Goal: Use online tool/utility

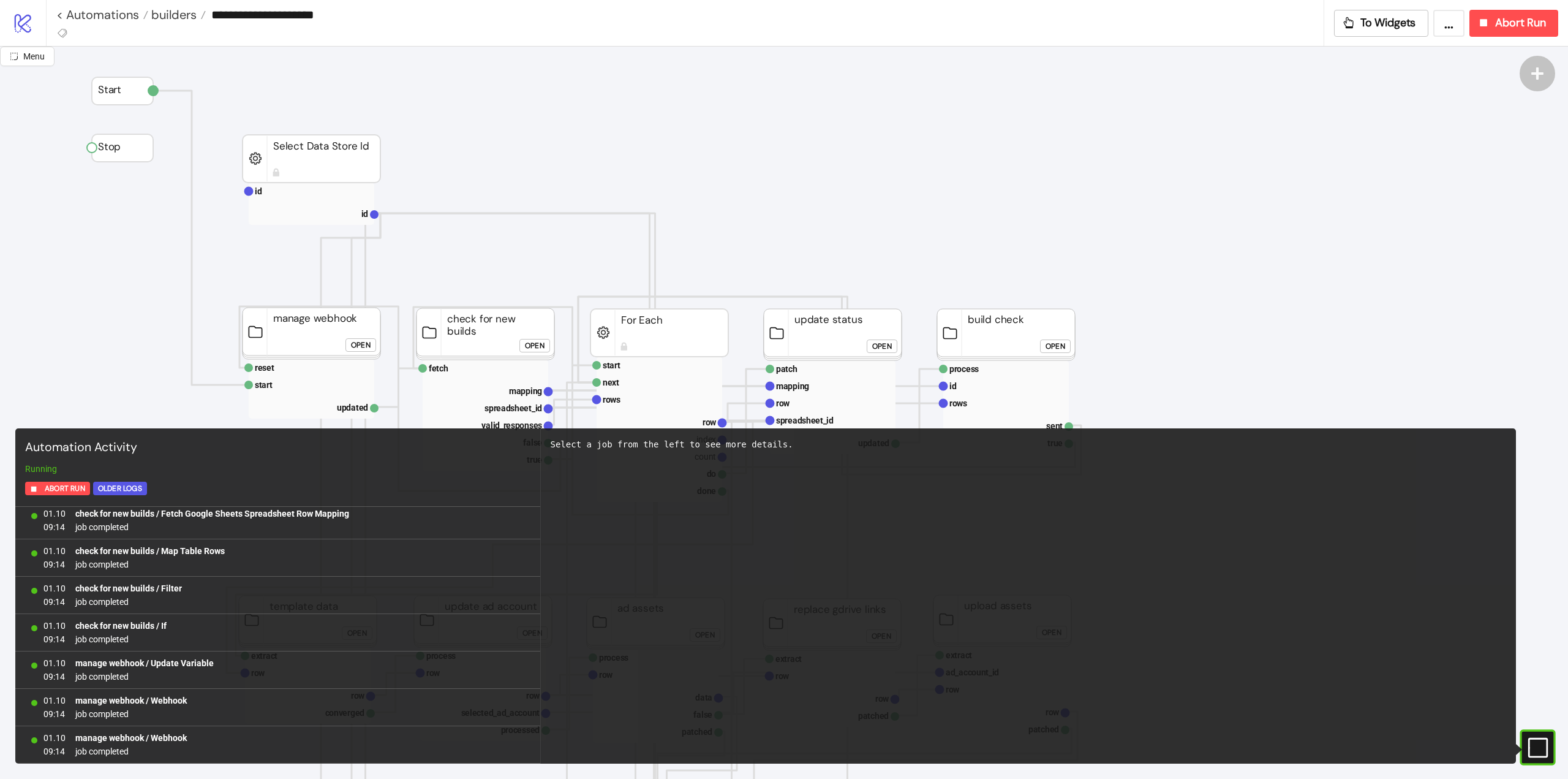
scroll to position [123, 0]
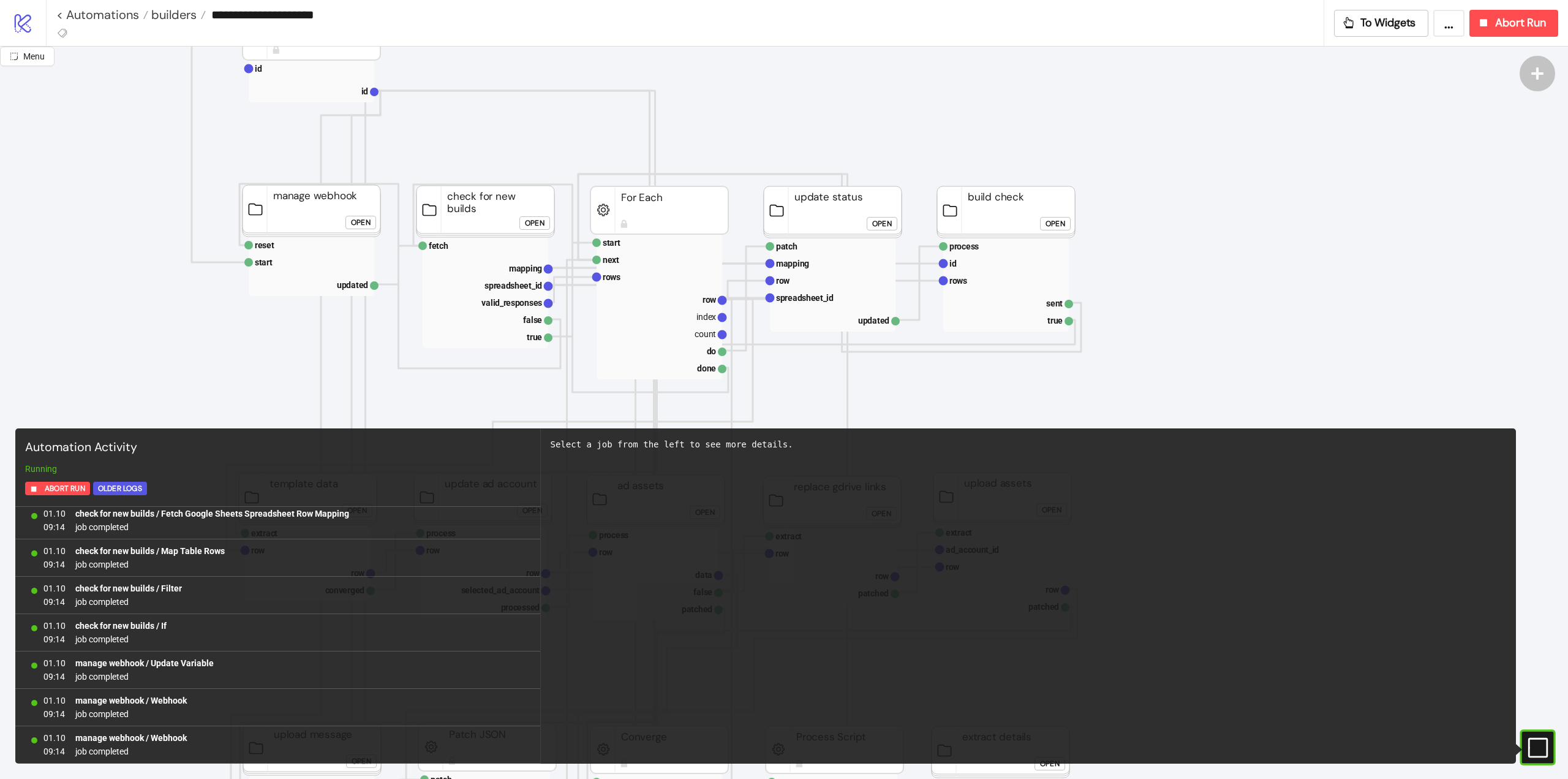
click at [1531, 747] on rect at bounding box center [1521, 747] width 19 height 19
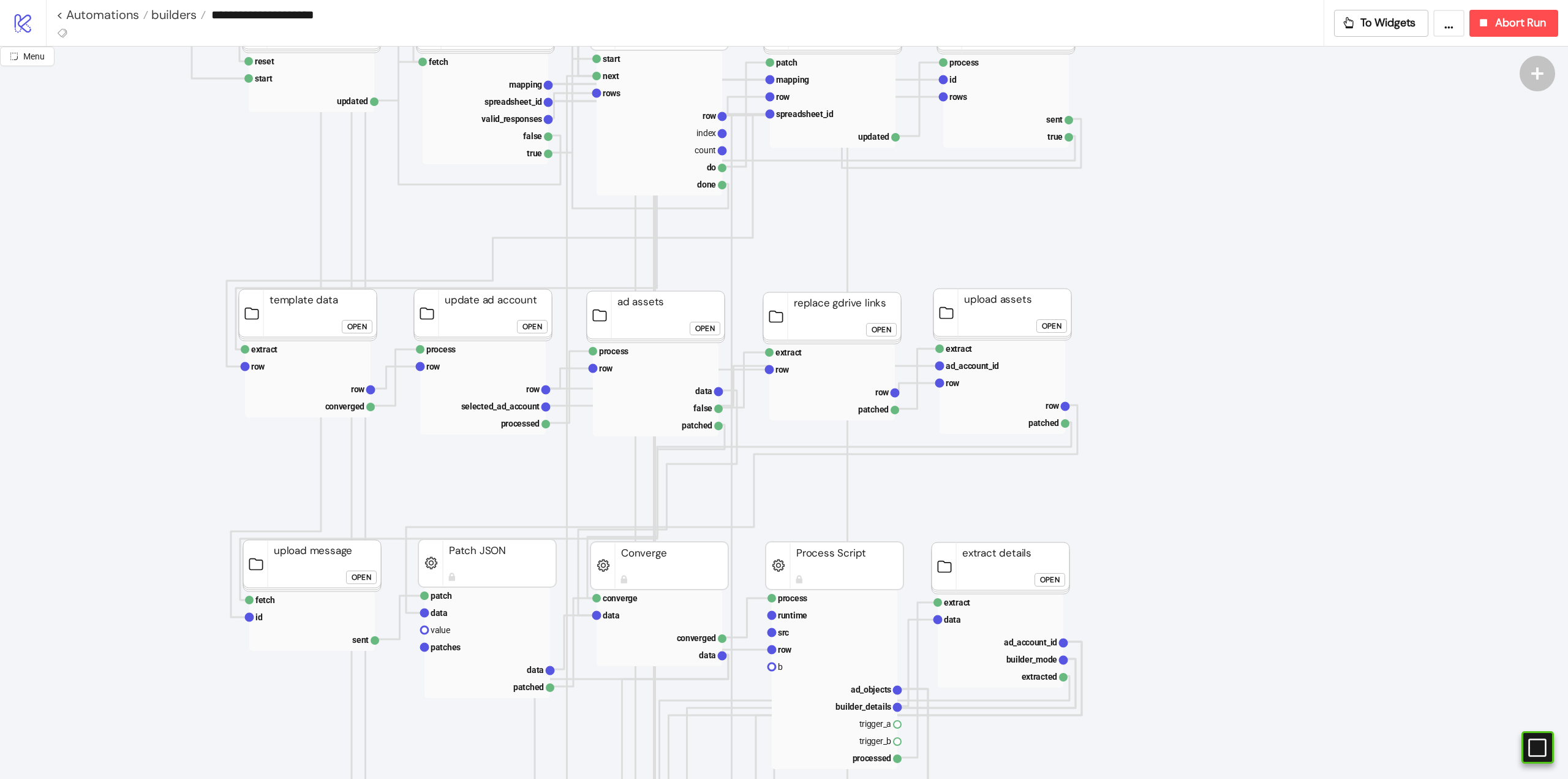
scroll to position [0, 0]
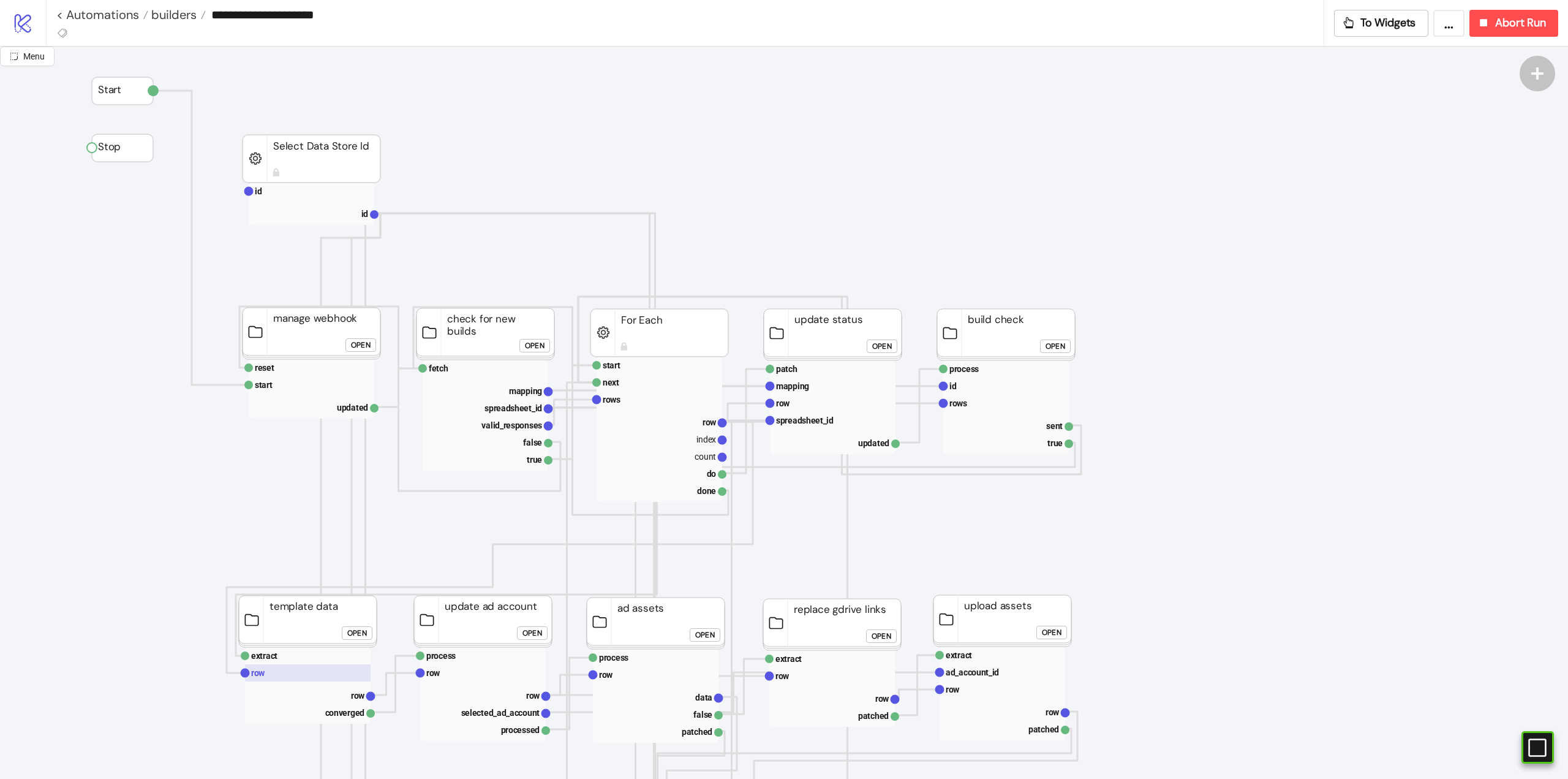
click at [288, 680] on rect at bounding box center [308, 673] width 125 height 17
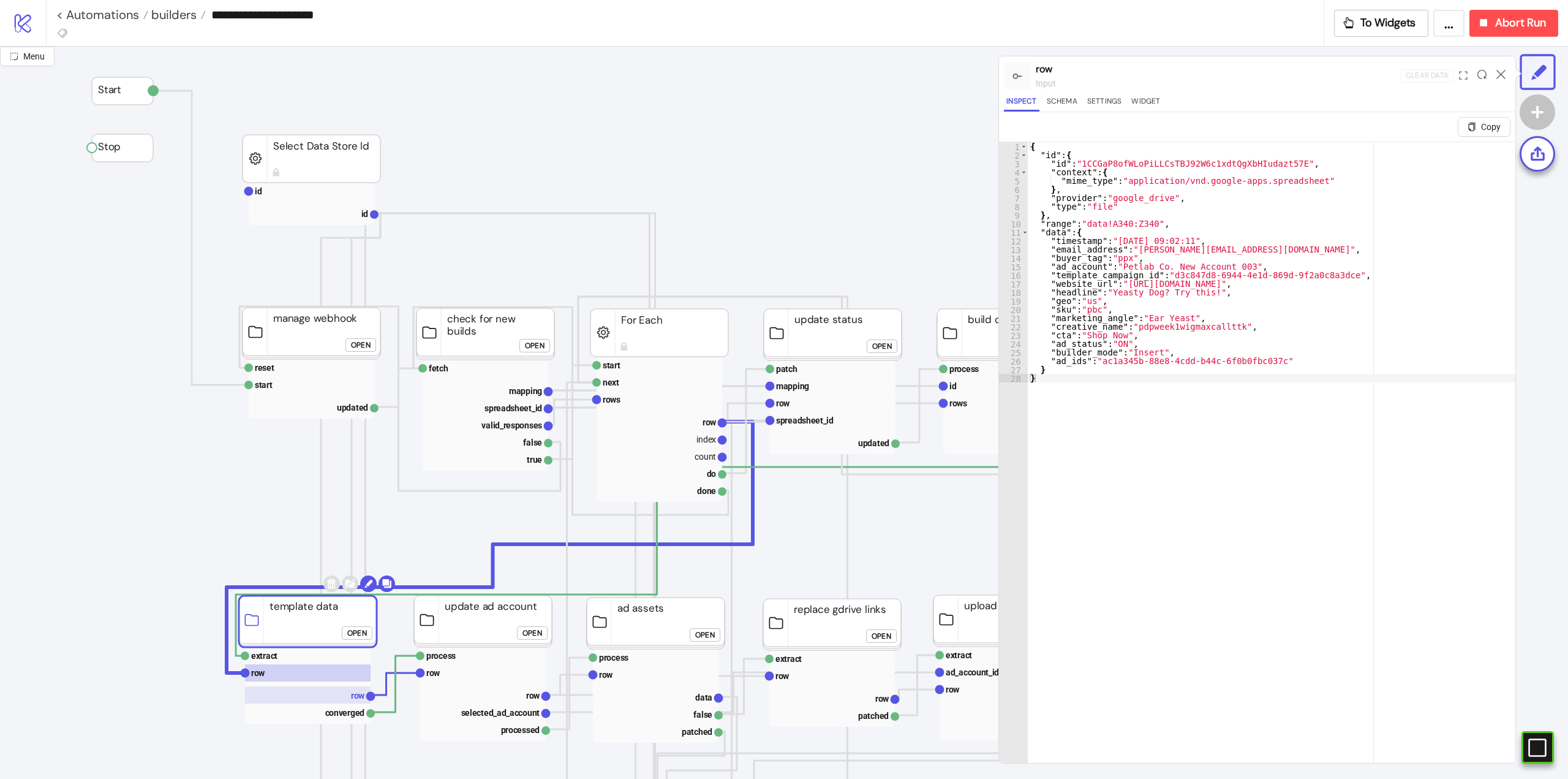
click at [337, 697] on rect at bounding box center [308, 695] width 125 height 17
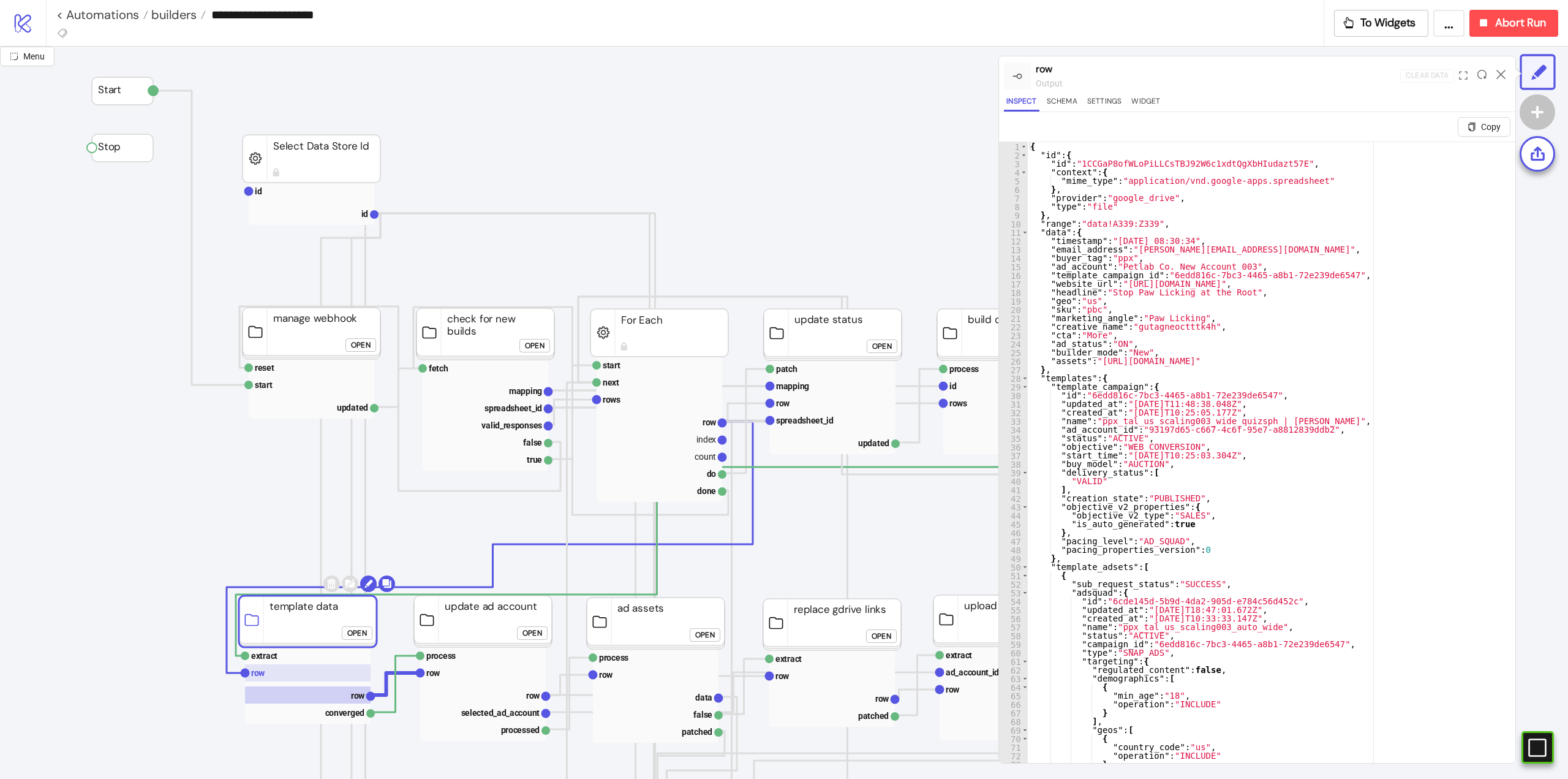
click at [303, 675] on rect at bounding box center [308, 673] width 125 height 17
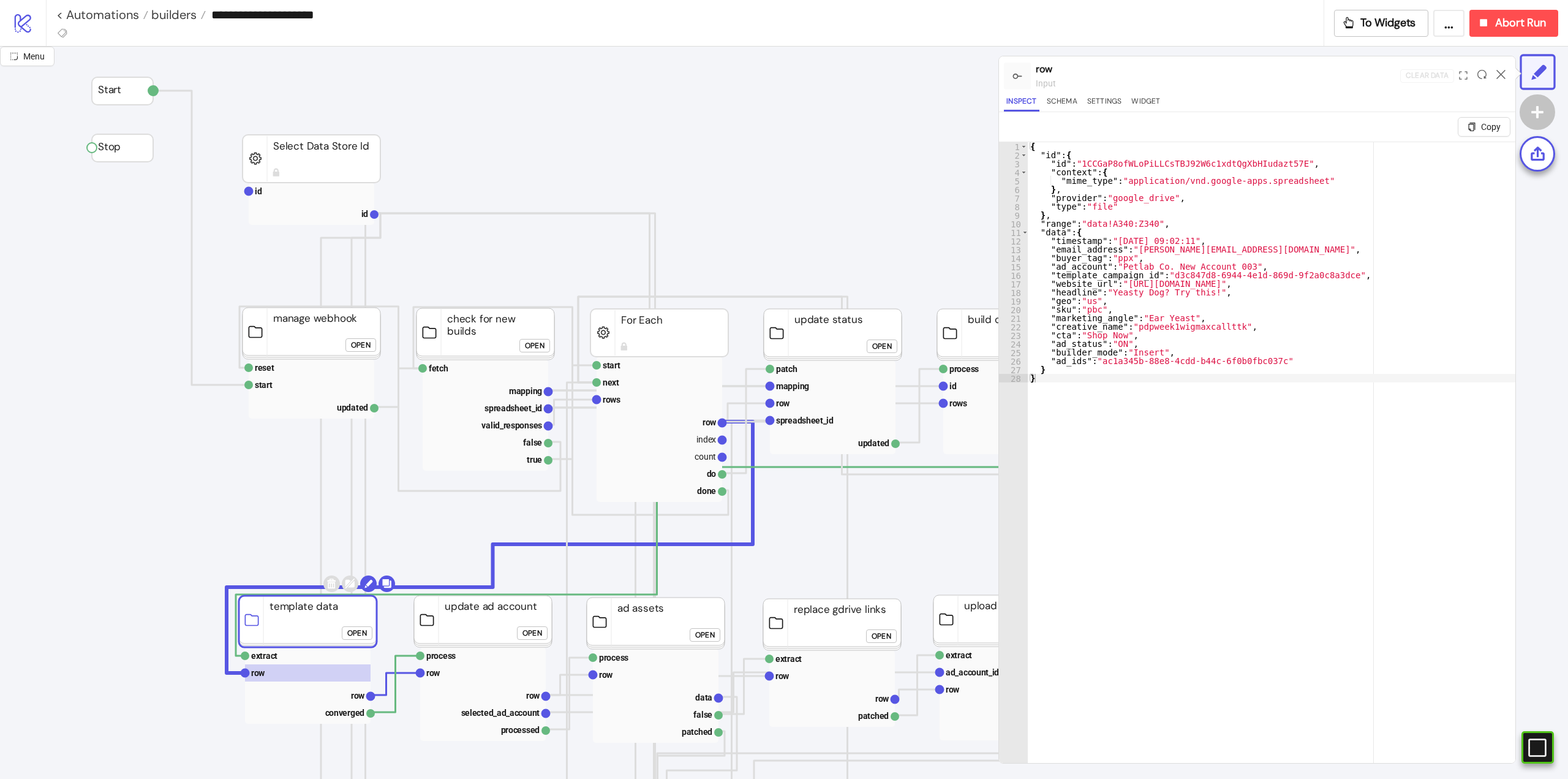
click at [1503, 68] on div at bounding box center [1501, 76] width 19 height 33
click at [1503, 74] on icon at bounding box center [1501, 74] width 9 height 9
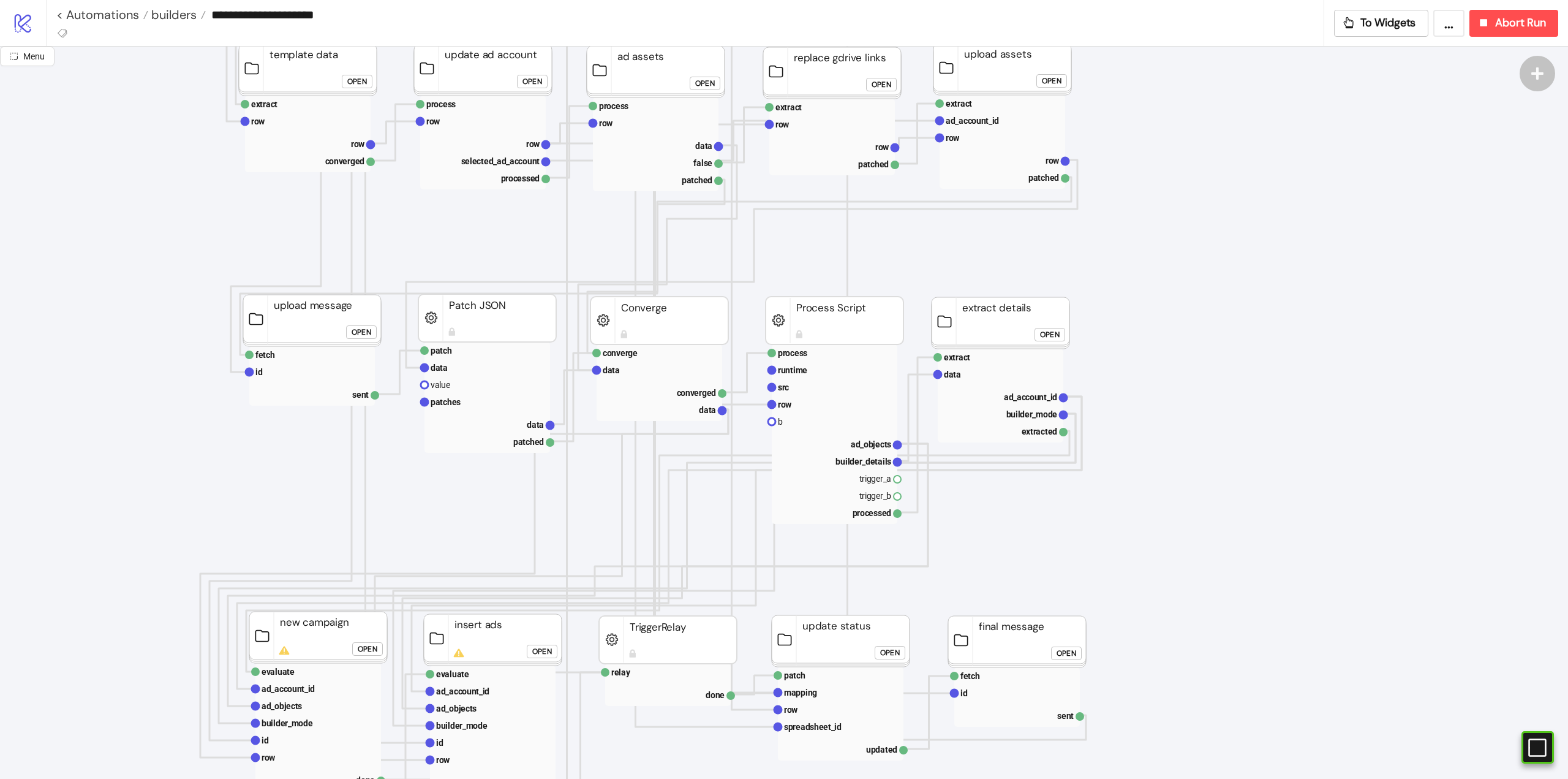
scroll to position [796, 0]
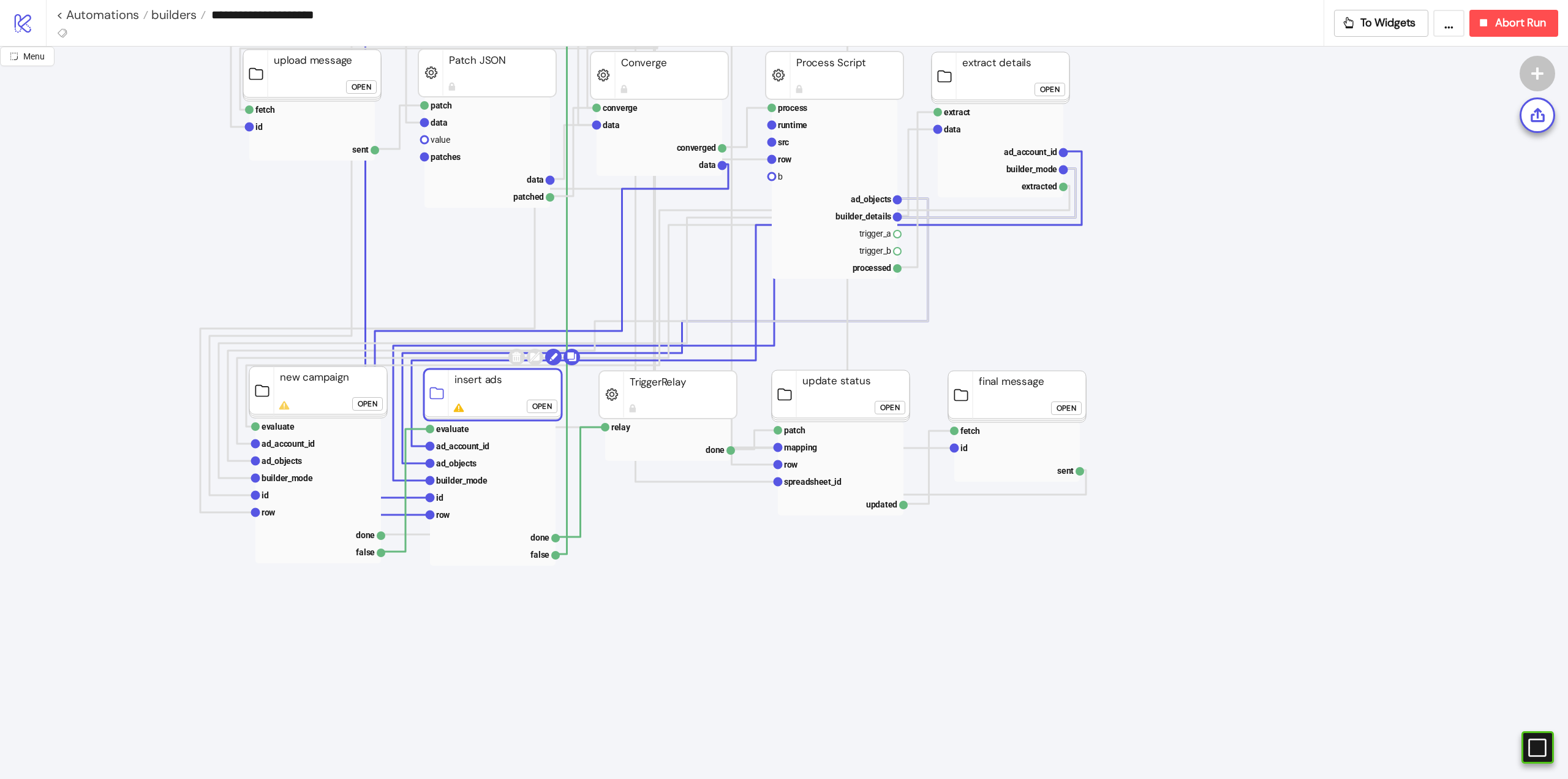
drag, startPoint x: 483, startPoint y: 403, endPoint x: 587, endPoint y: 391, distance: 104.7
click at [486, 395] on rect at bounding box center [492, 394] width 138 height 51
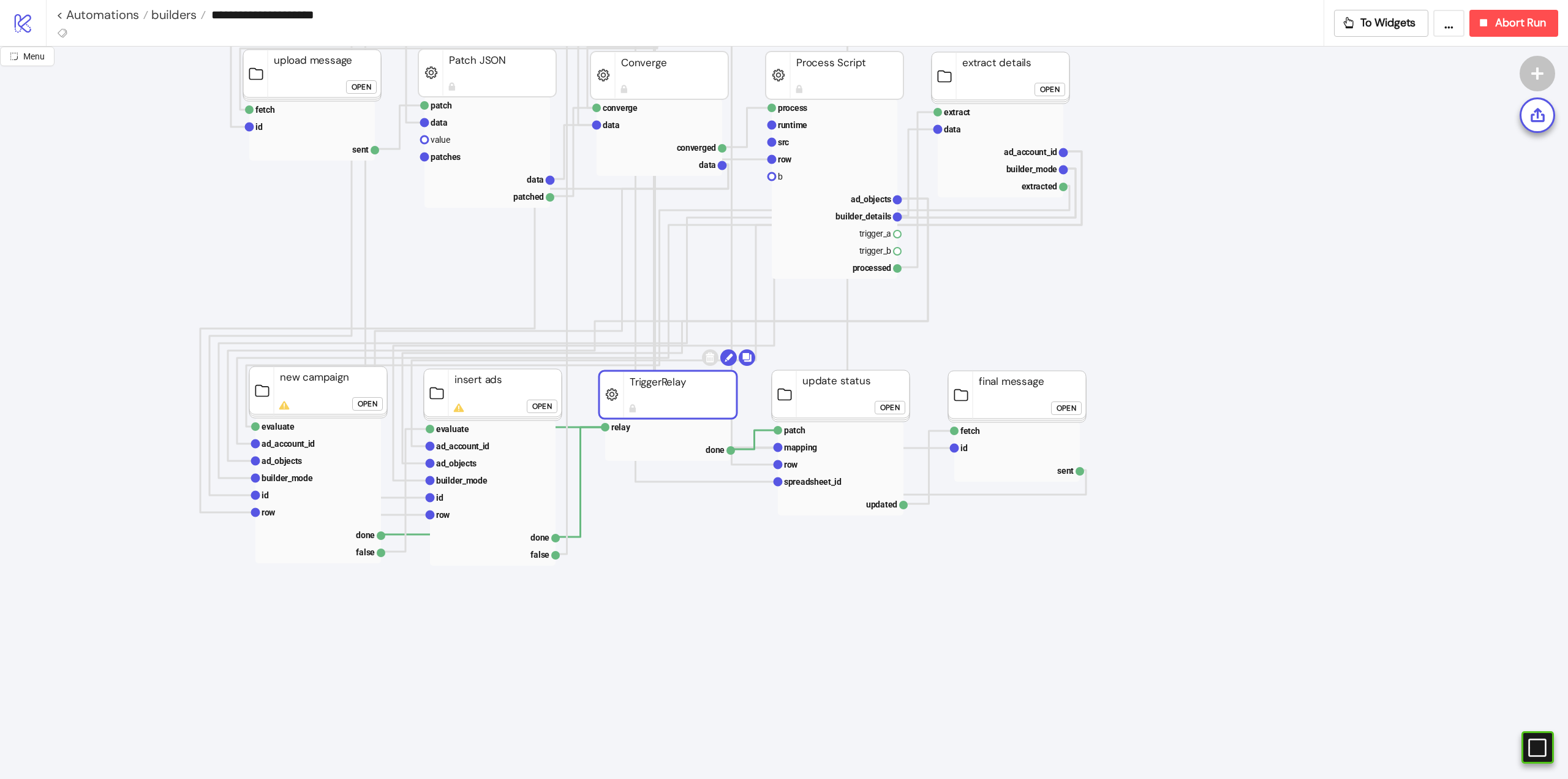
click at [606, 390] on rect at bounding box center [667, 394] width 138 height 48
click at [835, 397] on rect at bounding box center [840, 395] width 138 height 51
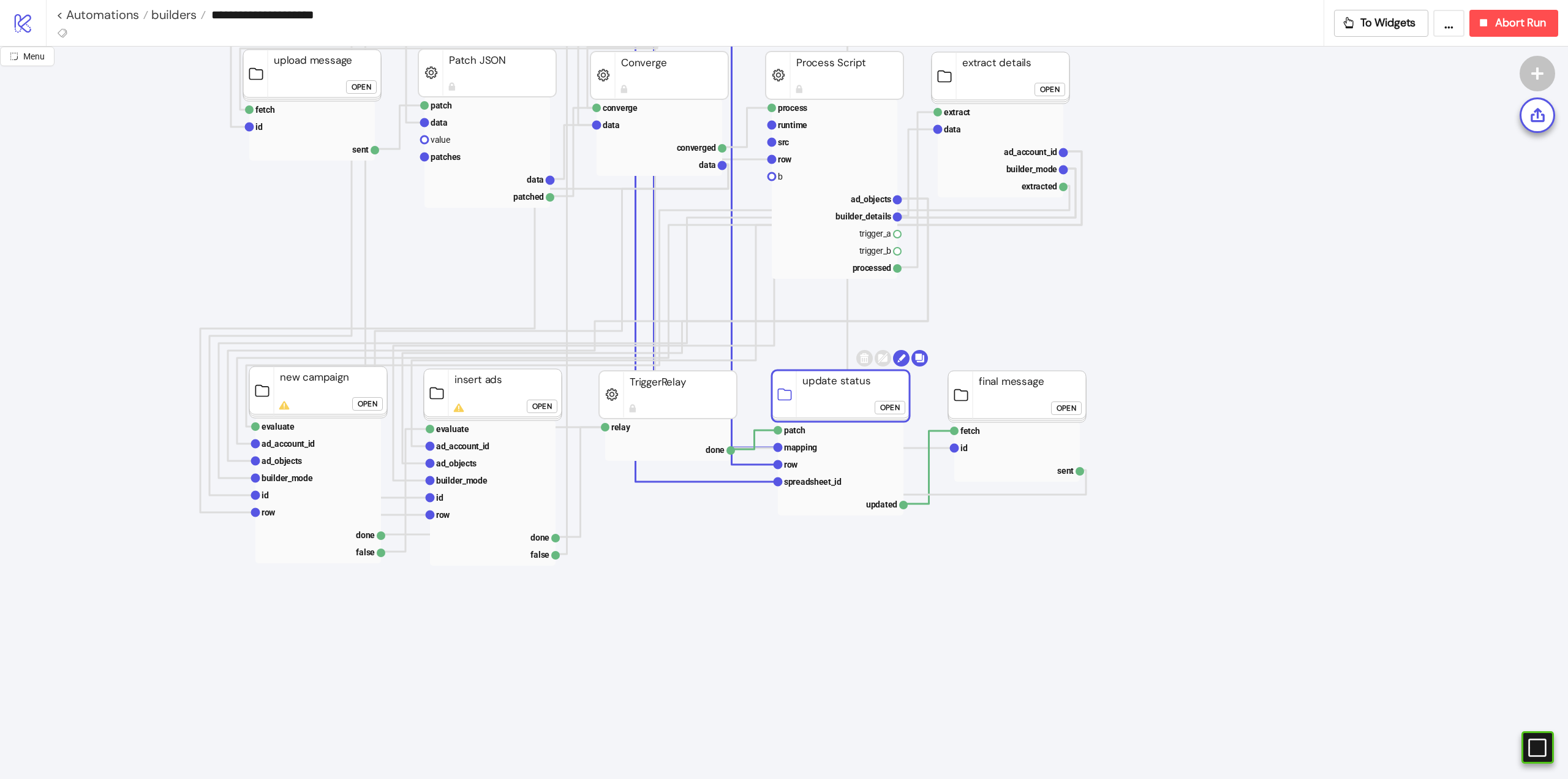
click at [1002, 391] on rect at bounding box center [1017, 396] width 138 height 51
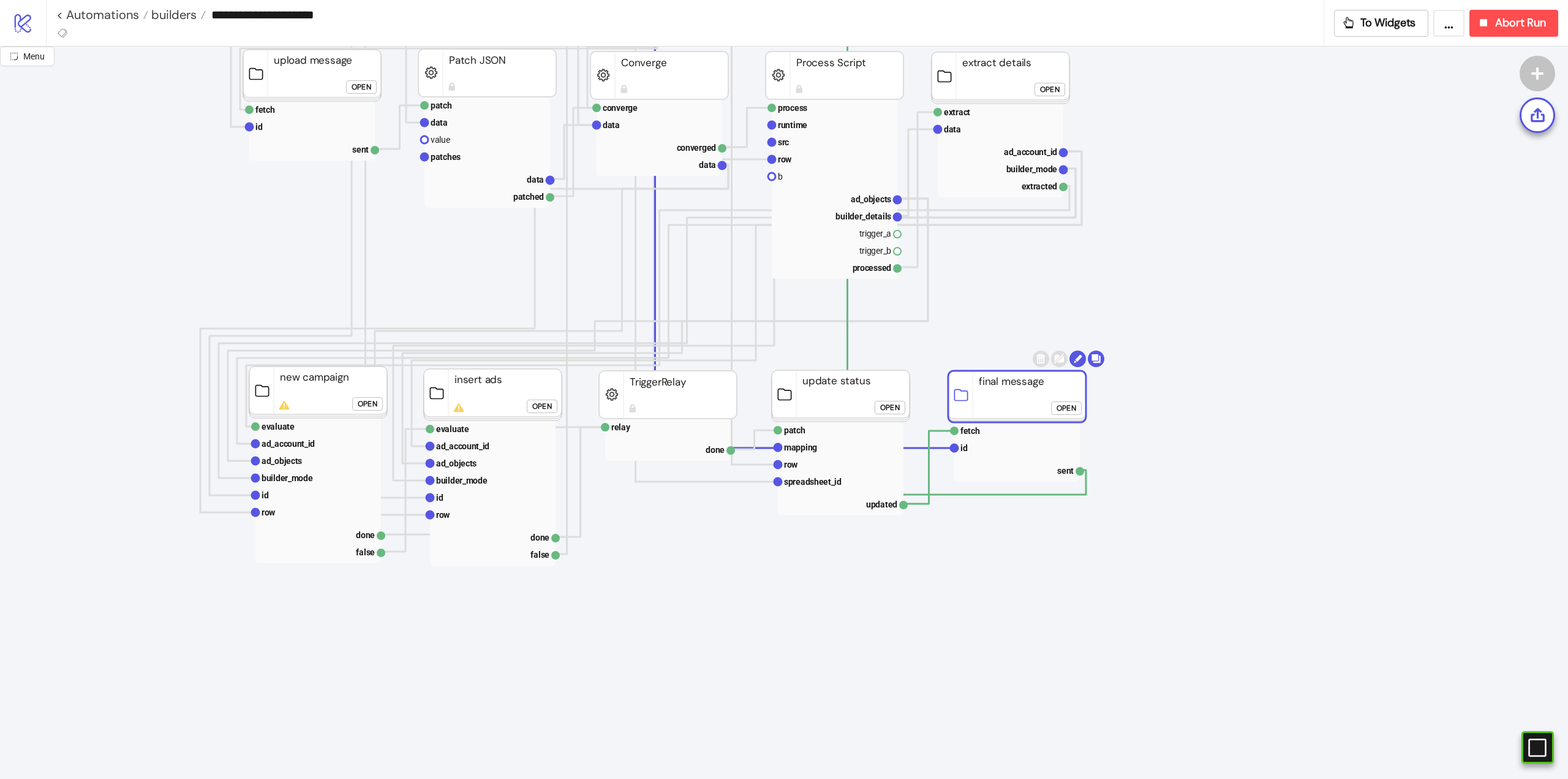
drag, startPoint x: 832, startPoint y: 394, endPoint x: 730, endPoint y: 395, distance: 102.0
click at [828, 394] on rect at bounding box center [840, 395] width 138 height 51
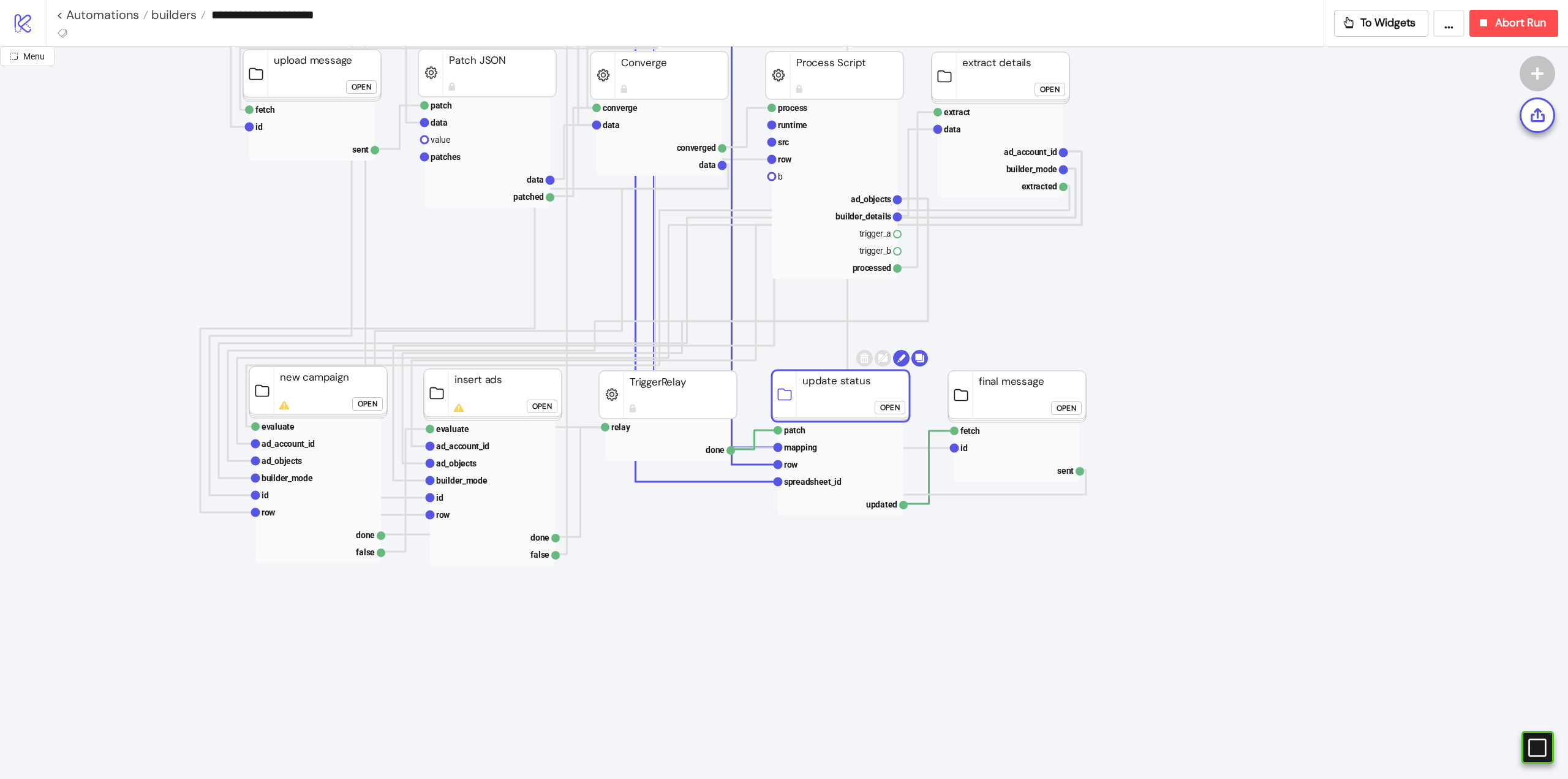
click at [664, 394] on rect at bounding box center [667, 394] width 138 height 48
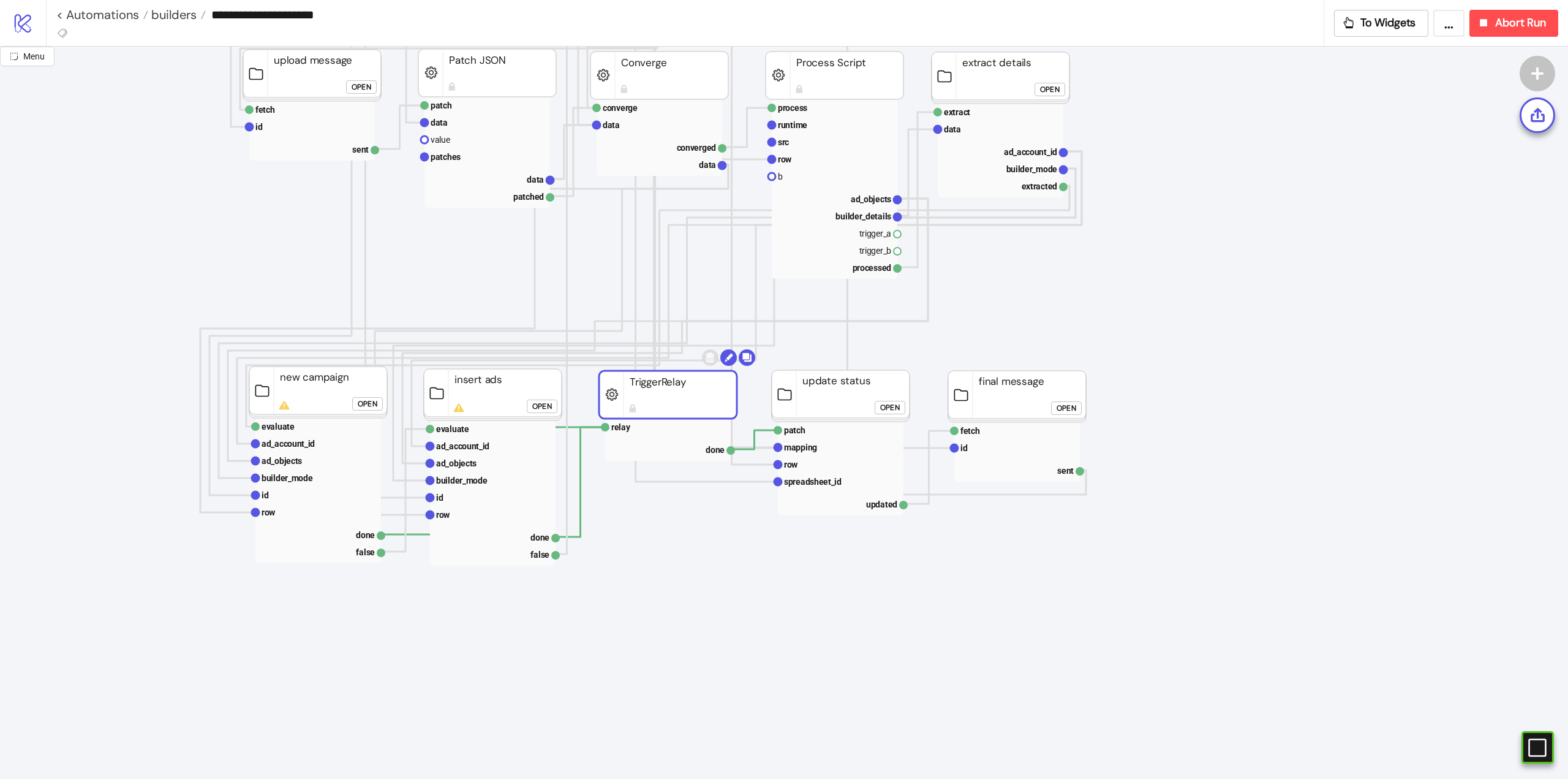
click at [483, 394] on rect at bounding box center [492, 394] width 138 height 51
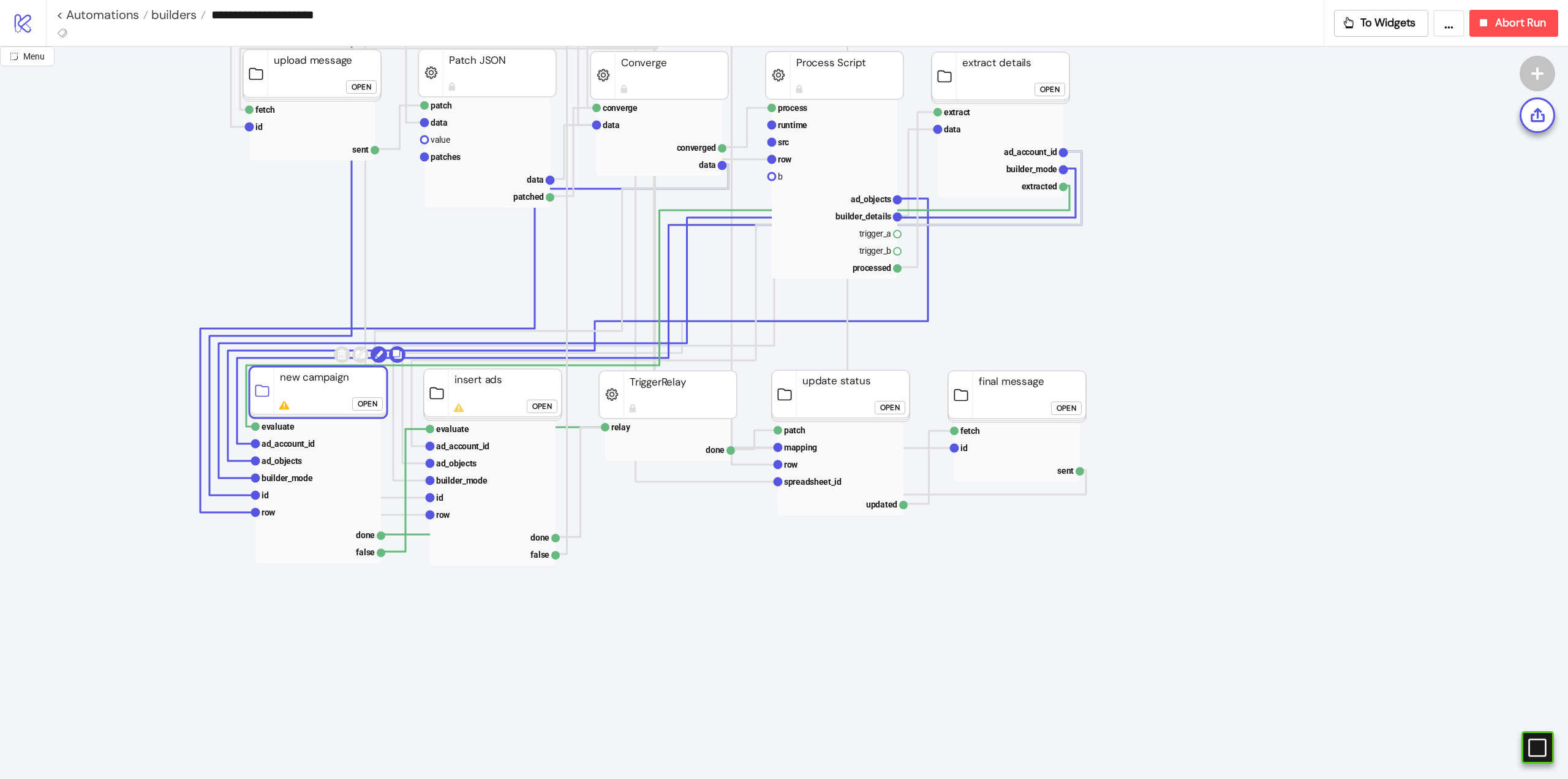
click at [330, 396] on rect at bounding box center [318, 391] width 138 height 51
drag, startPoint x: 305, startPoint y: 590, endPoint x: 322, endPoint y: 598, distance: 18.8
click at [306, 590] on icon "Start Stop id id Select Data Store Id start next rows row index count do done F…" at bounding box center [1225, 475] width 2451 height 2451
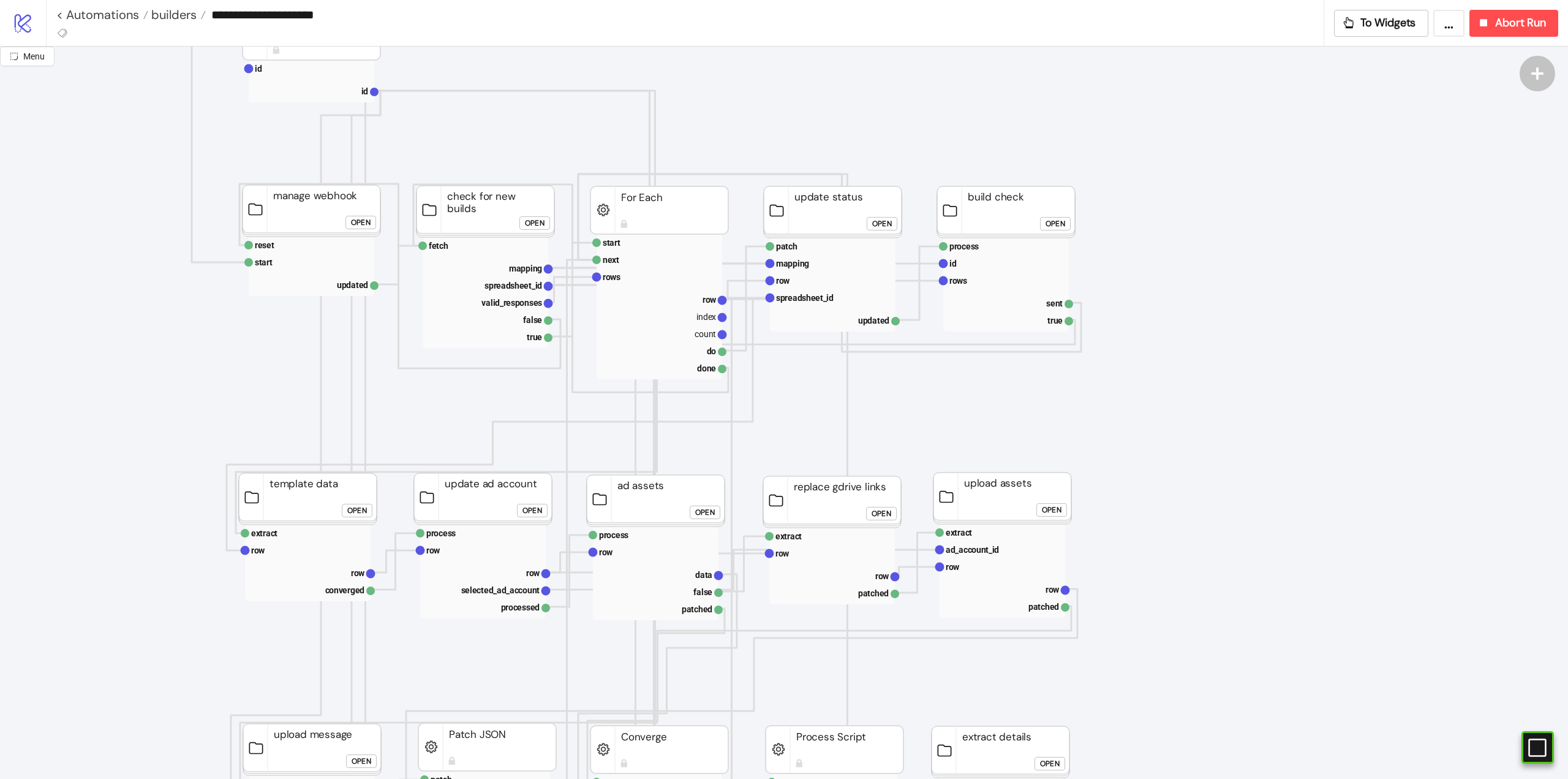
scroll to position [0, 0]
